Goal: Information Seeking & Learning: Learn about a topic

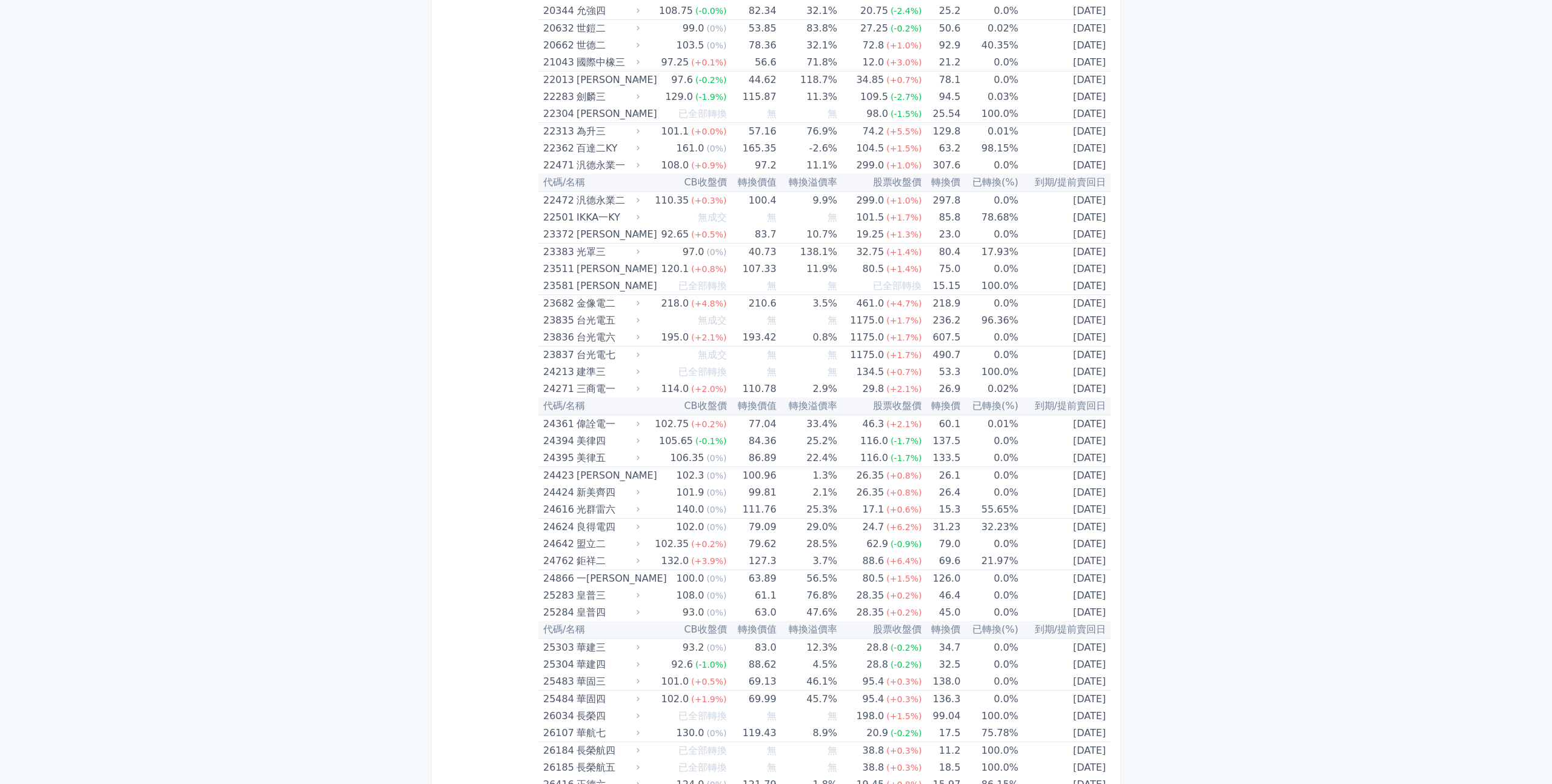
scroll to position [914, 0]
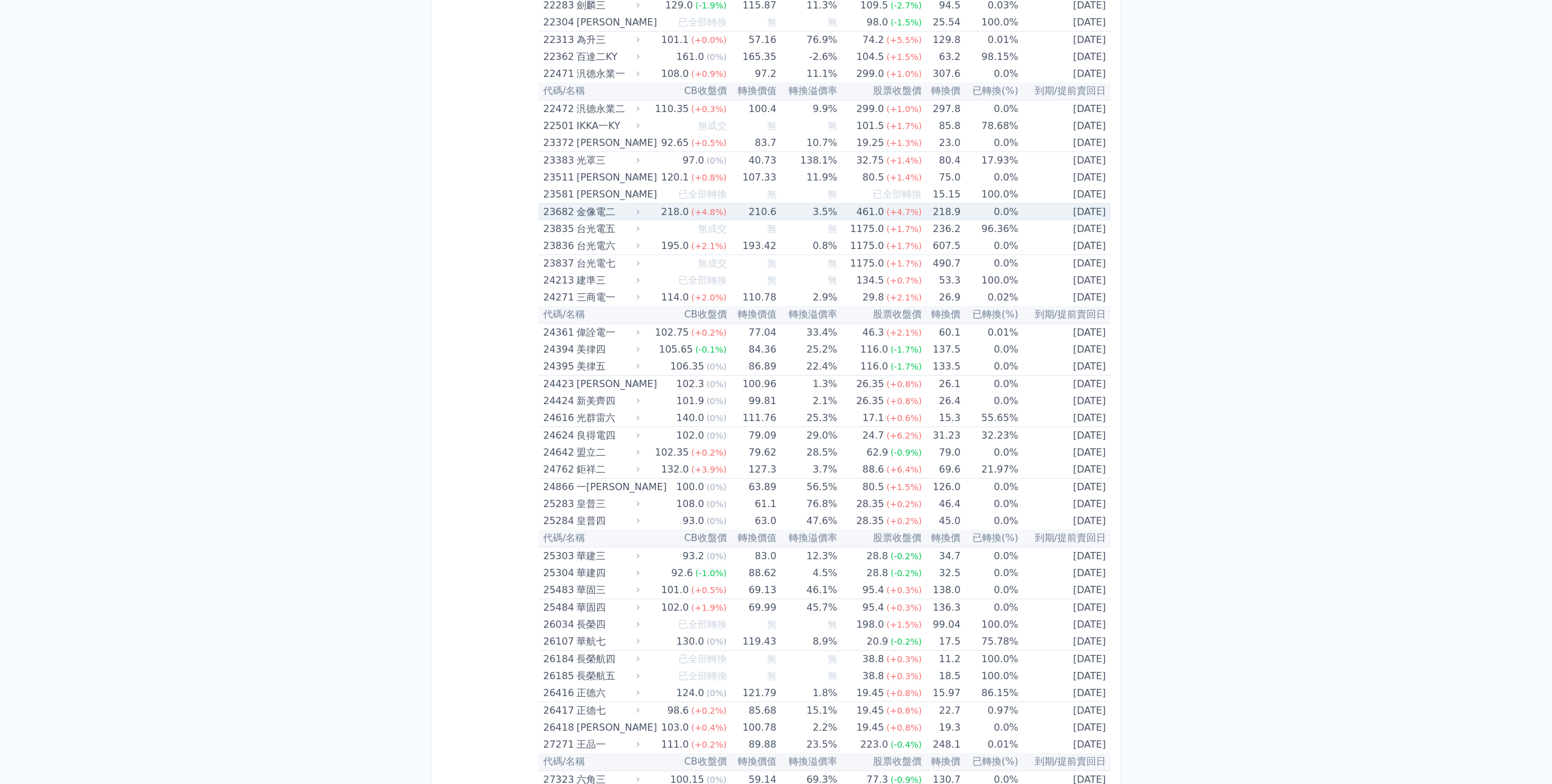
click at [774, 212] on td "210.6" at bounding box center [751, 213] width 49 height 18
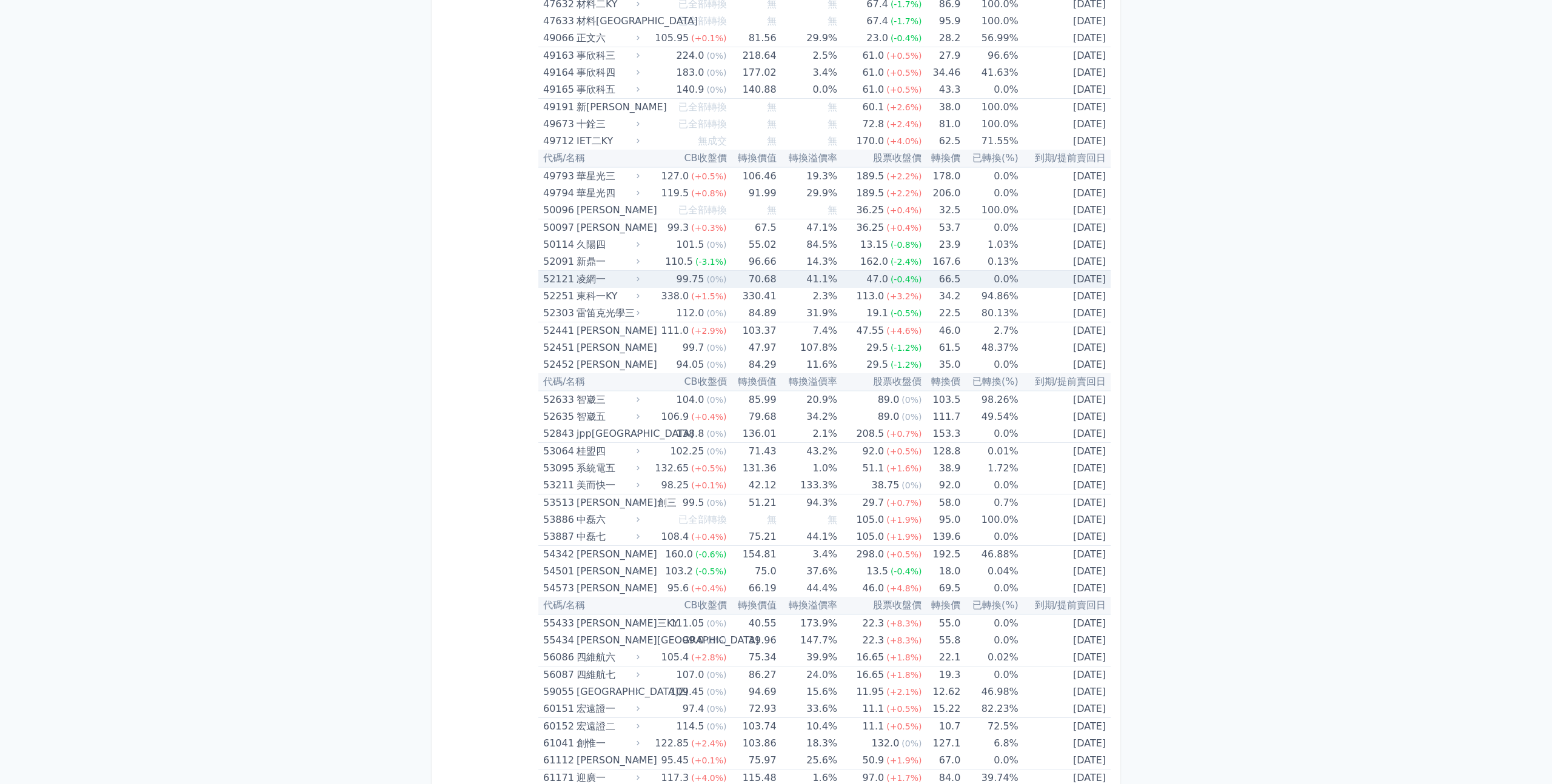
scroll to position [3860, 0]
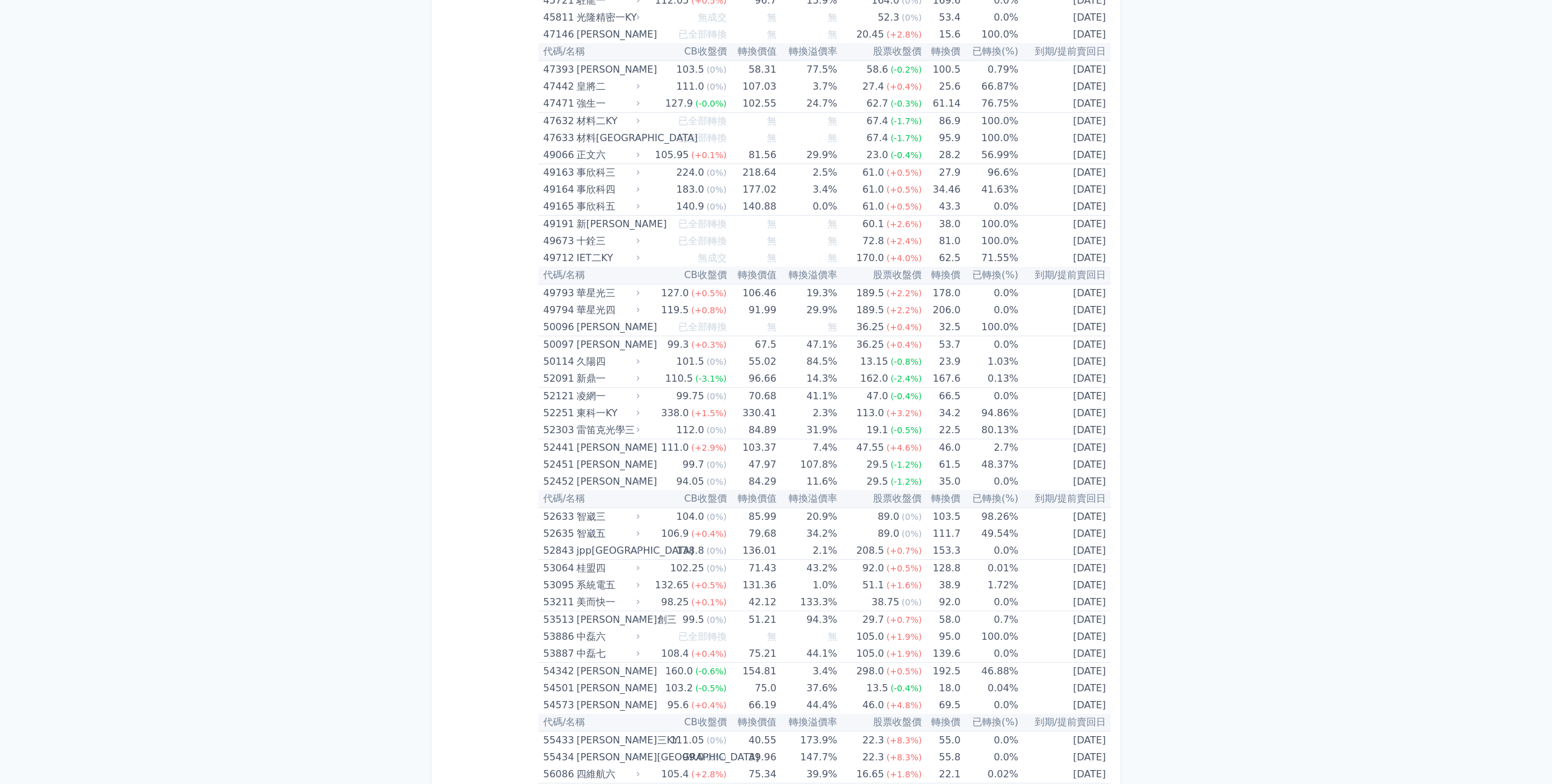
click at [689, 587] on div "132.65" at bounding box center [672, 585] width 39 height 17
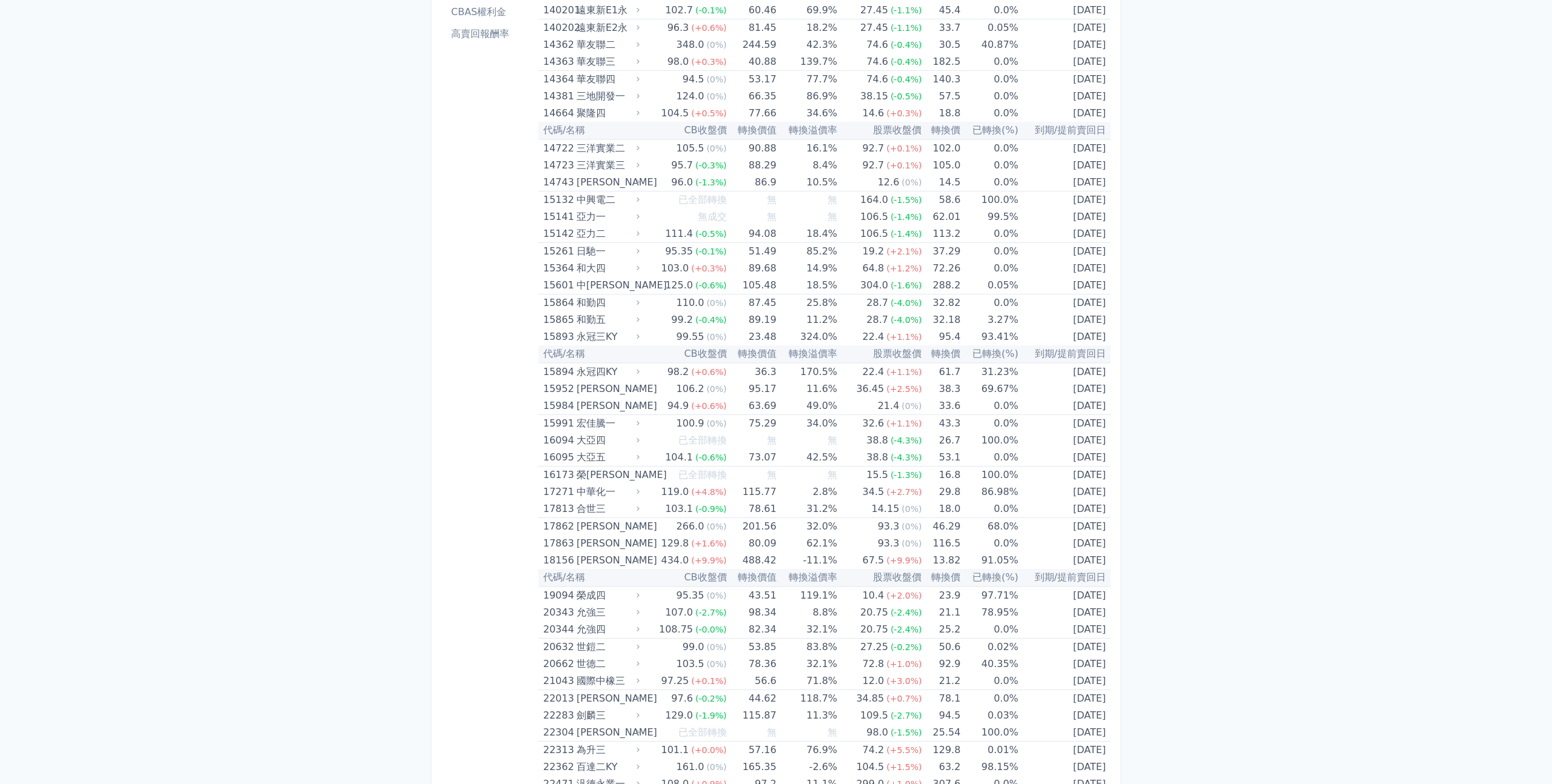
scroll to position [214, 0]
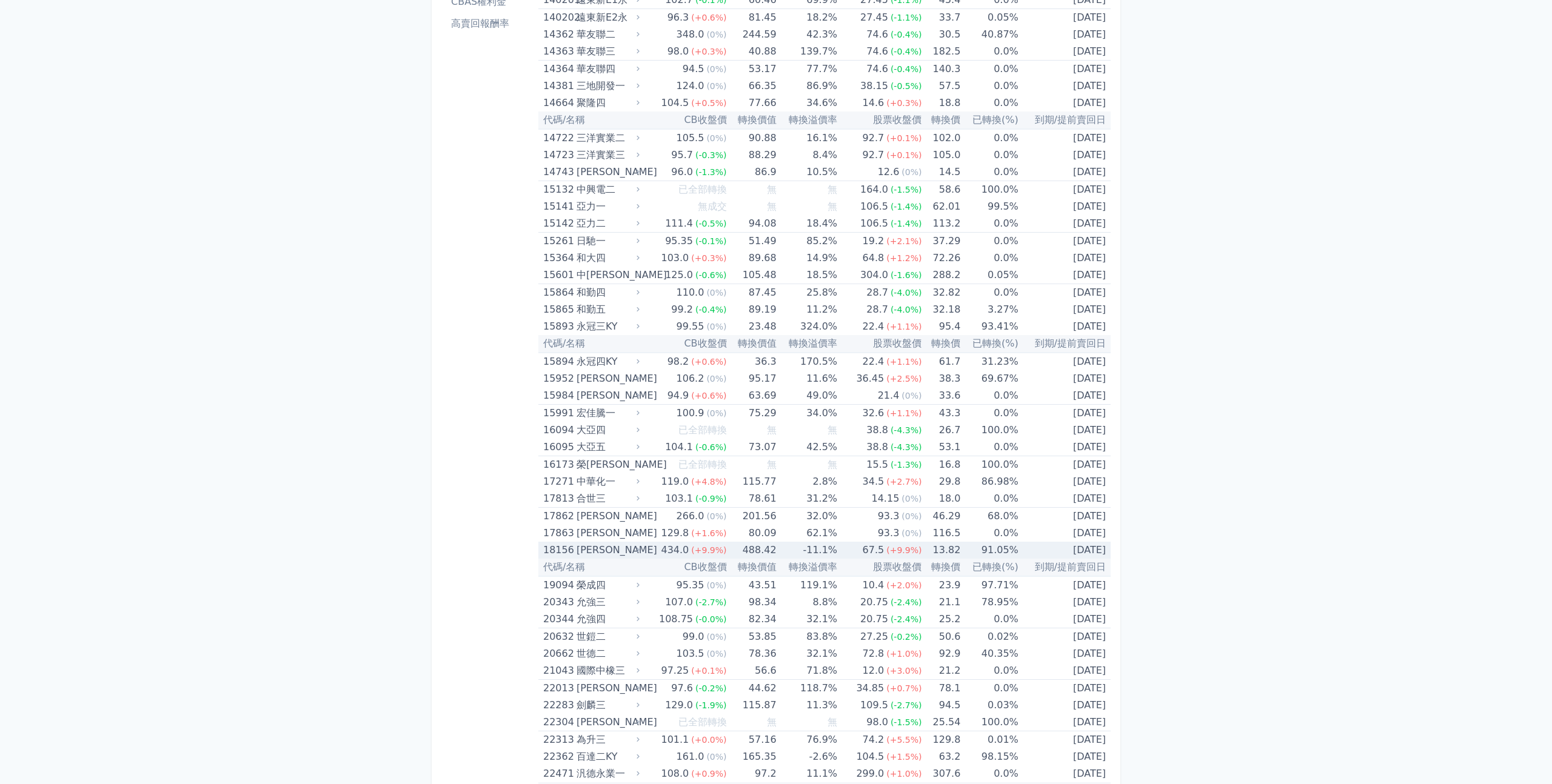
click at [747, 548] on td "488.42" at bounding box center [751, 550] width 49 height 17
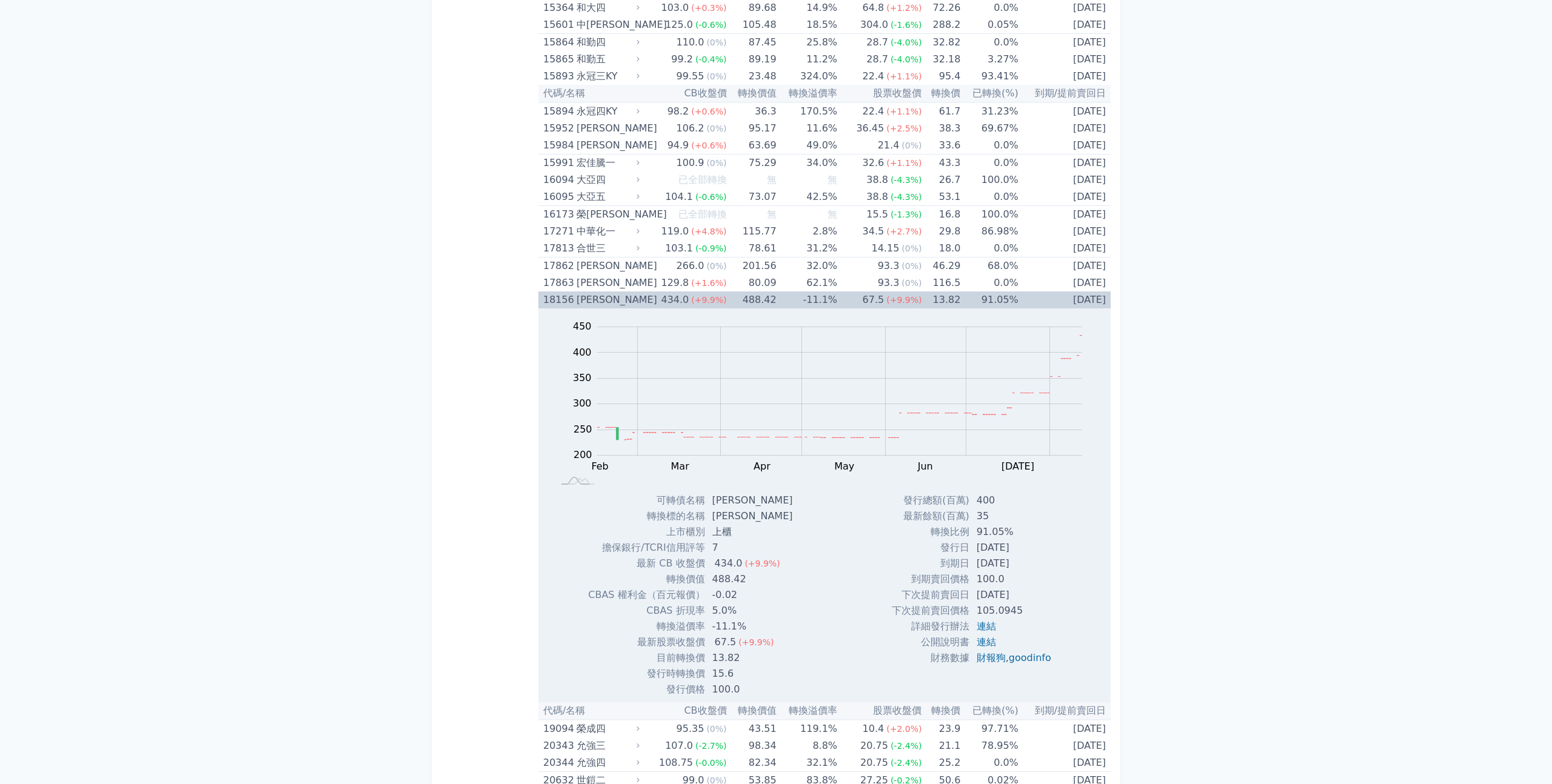
scroll to position [320, 0]
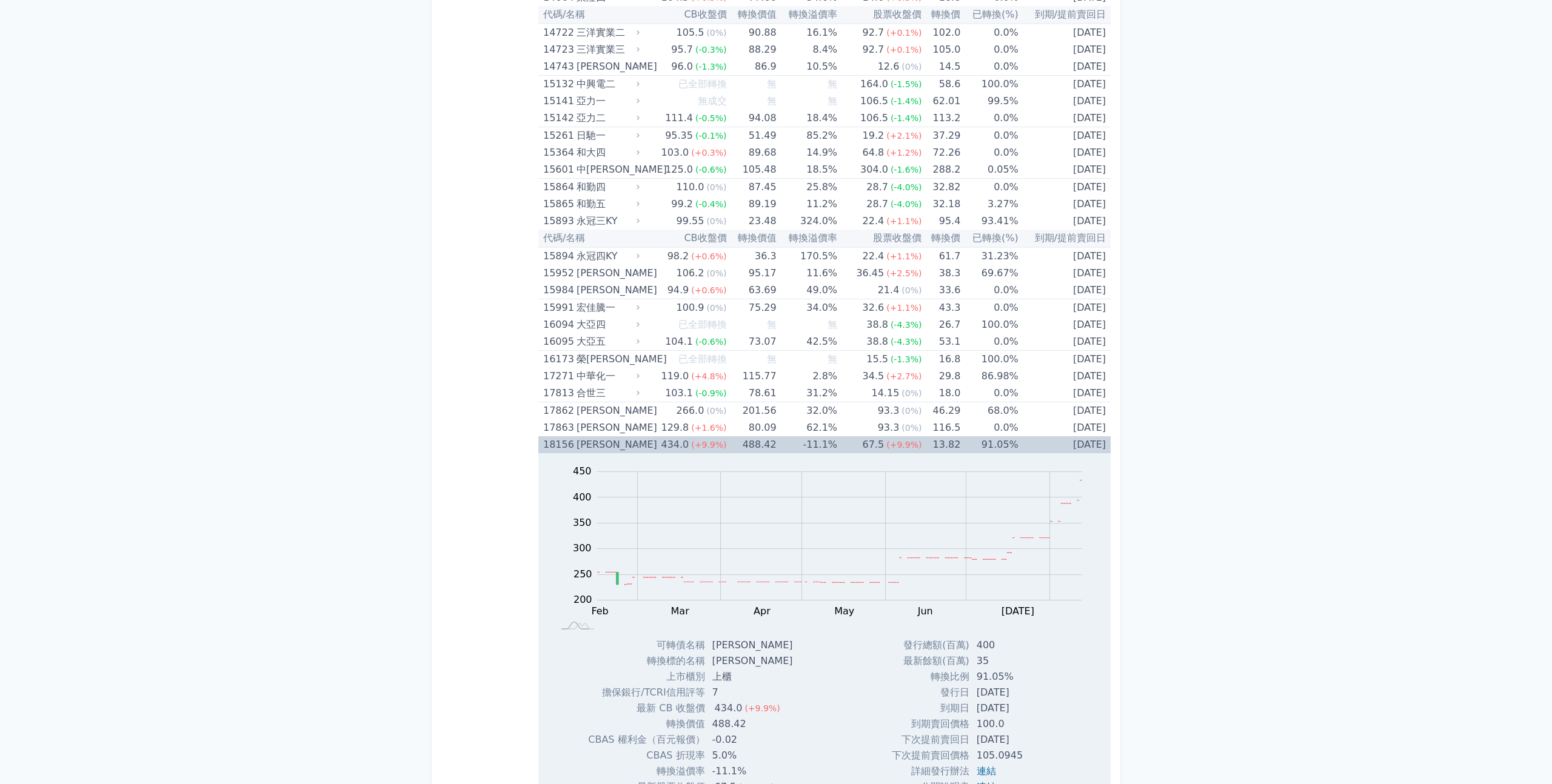
click at [699, 446] on span "(+9.9%)" at bounding box center [708, 445] width 35 height 10
